Goal: Task Accomplishment & Management: Manage account settings

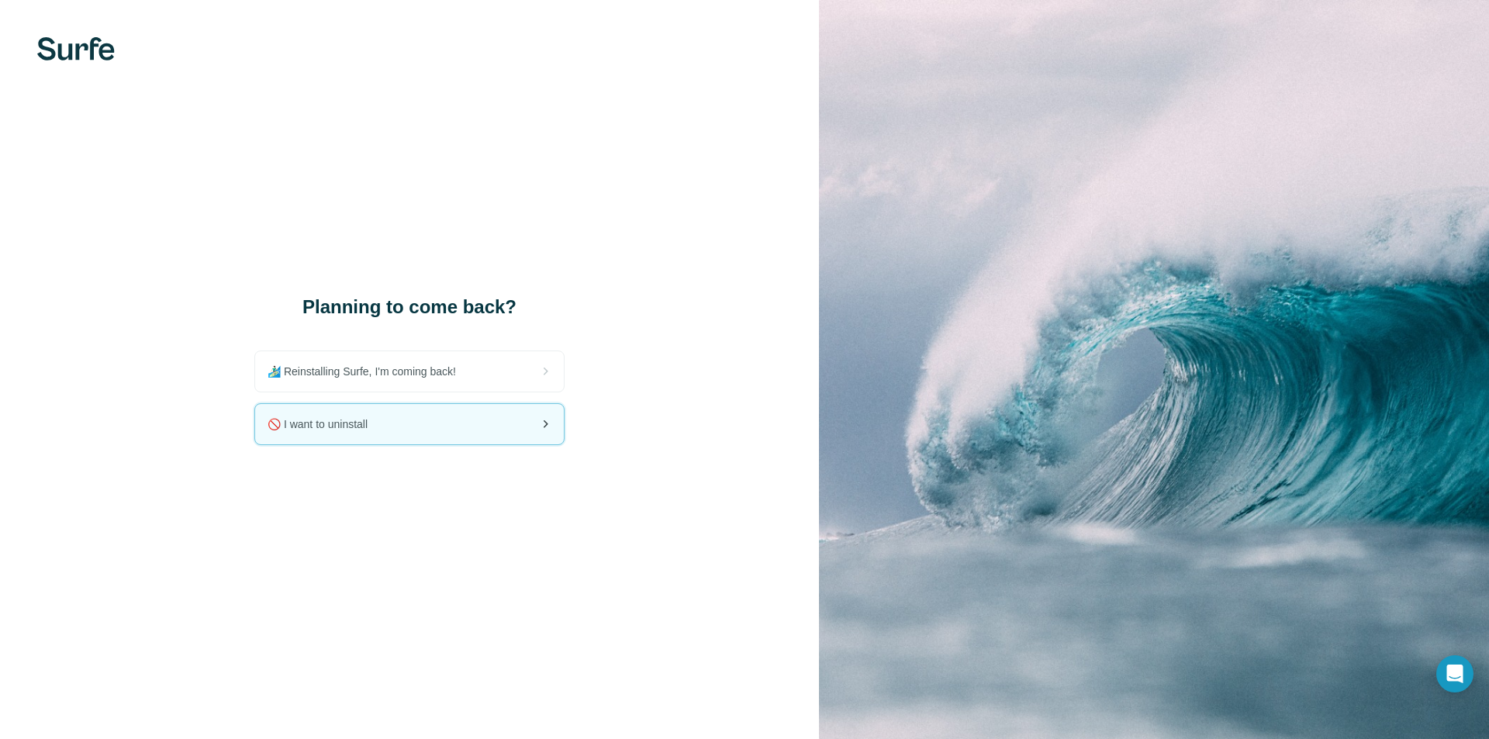
click at [431, 414] on div "🚫 I want to uninstall" at bounding box center [409, 424] width 309 height 40
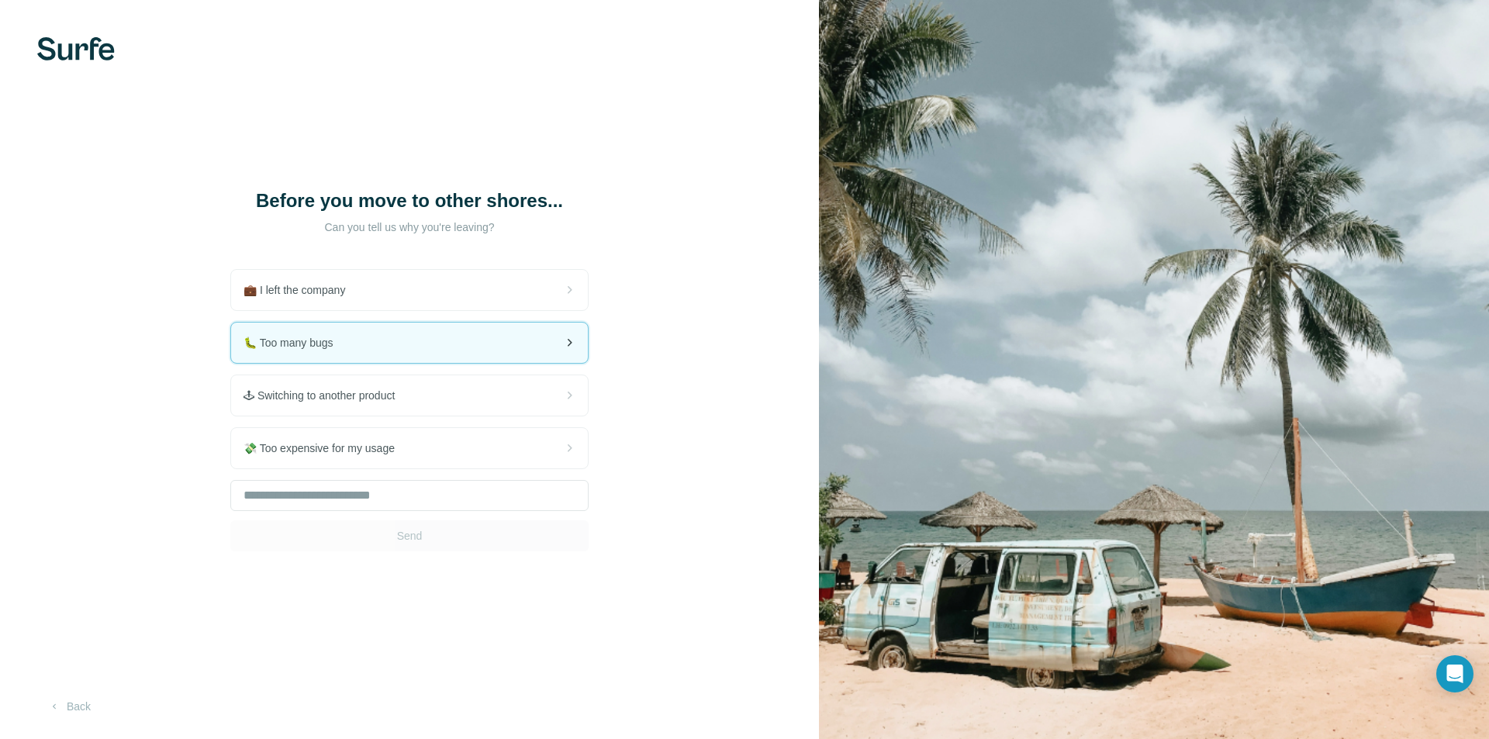
click at [438, 363] on div "🐛 Too many bugs" at bounding box center [409, 343] width 357 height 40
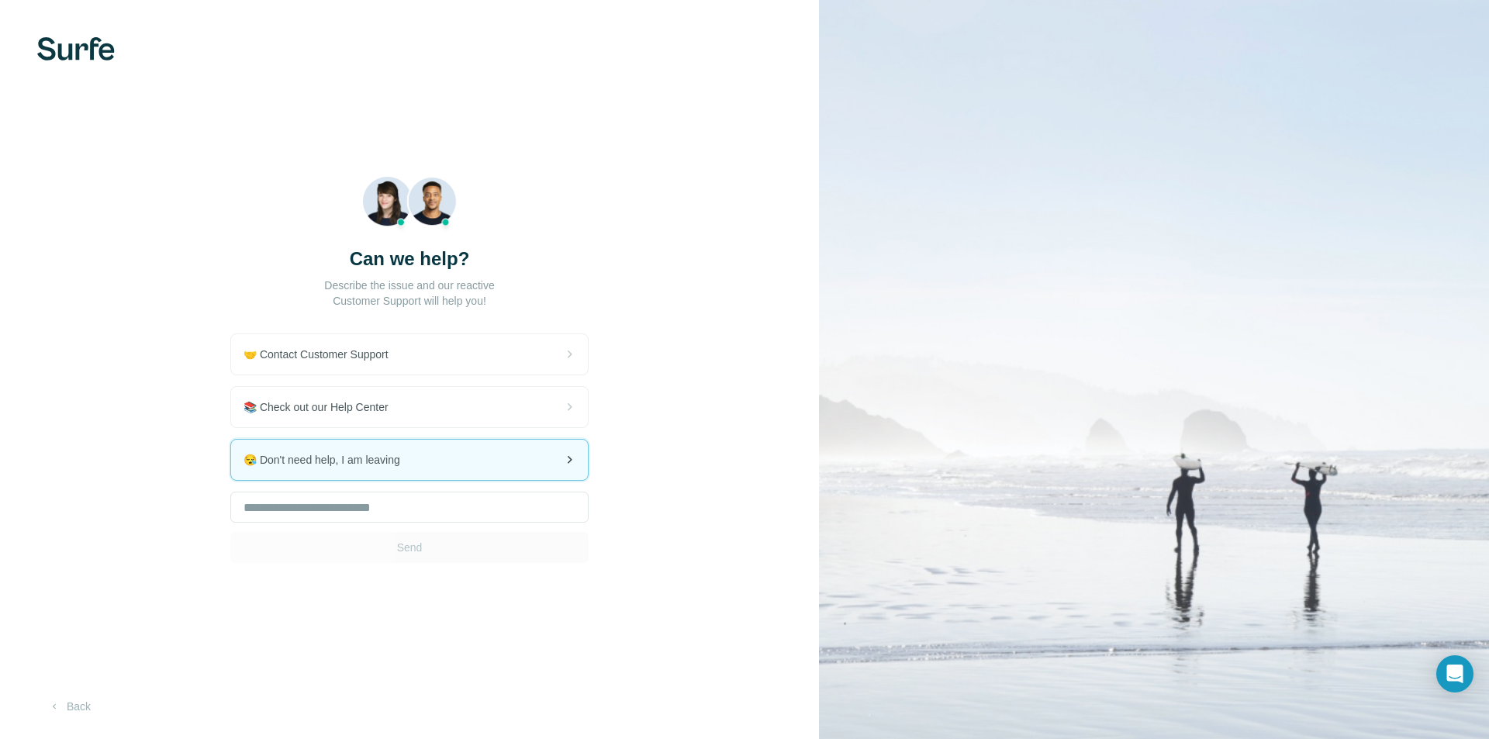
click at [337, 470] on div "😪 Don't need help, I am leaving" at bounding box center [409, 460] width 357 height 40
